Goal: Find specific page/section: Find specific page/section

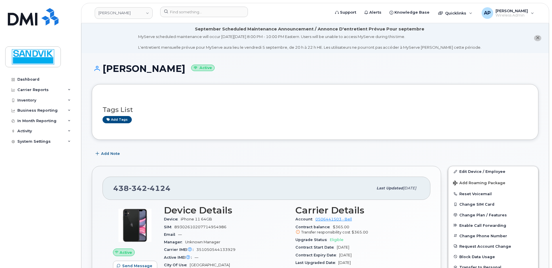
scroll to position [58, 0]
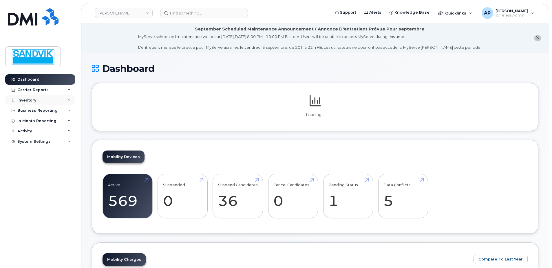
click at [26, 96] on div "Inventory" at bounding box center [40, 100] width 70 height 10
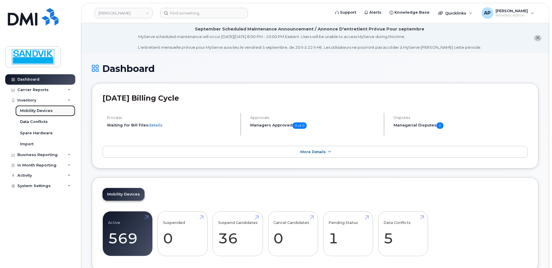
click at [39, 110] on div "Mobility Devices" at bounding box center [36, 110] width 33 height 5
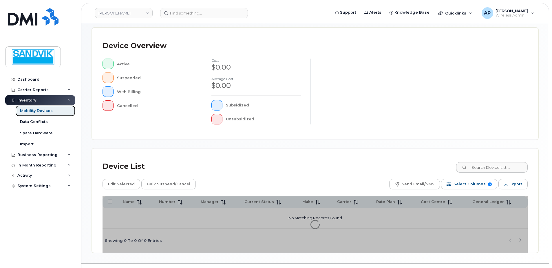
scroll to position [131, 0]
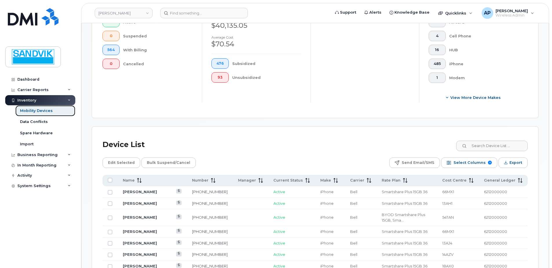
scroll to position [247, 0]
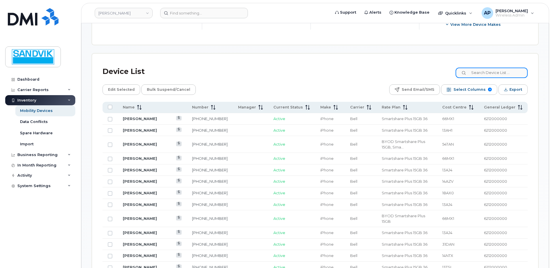
click at [488, 75] on input at bounding box center [492, 72] width 72 height 10
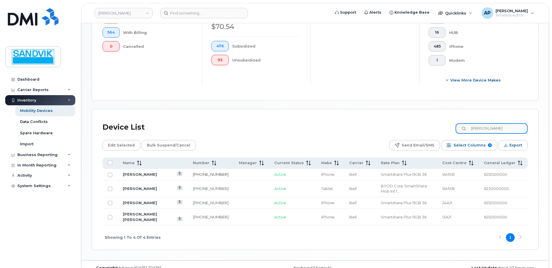
type input "[PERSON_NAME]"
click at [193, 173] on link "[PHONE_NUMBER]" at bounding box center [211, 174] width 36 height 5
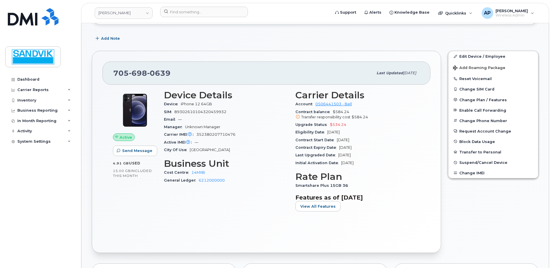
scroll to position [116, 0]
